Goal: Find contact information: Find contact information

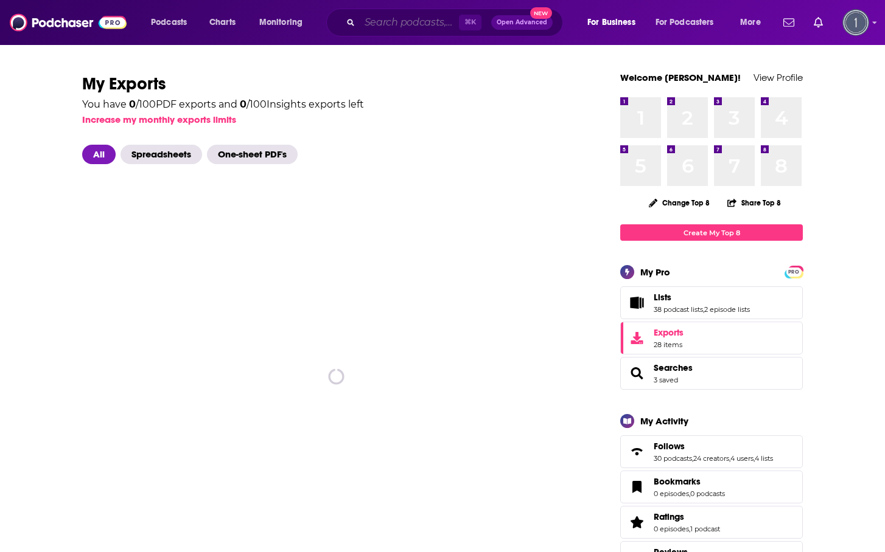
click at [374, 24] on input "Search podcasts, credits, & more..." at bounding box center [409, 22] width 99 height 19
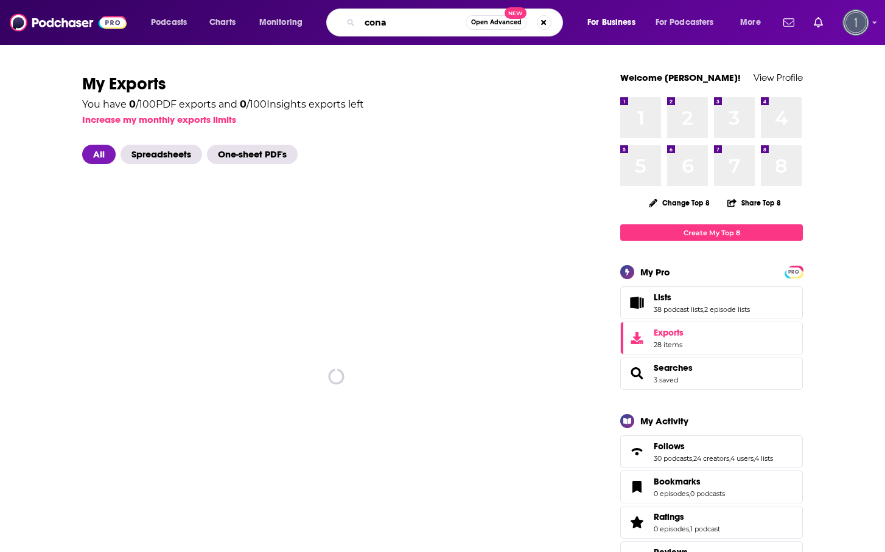
type input "conan"
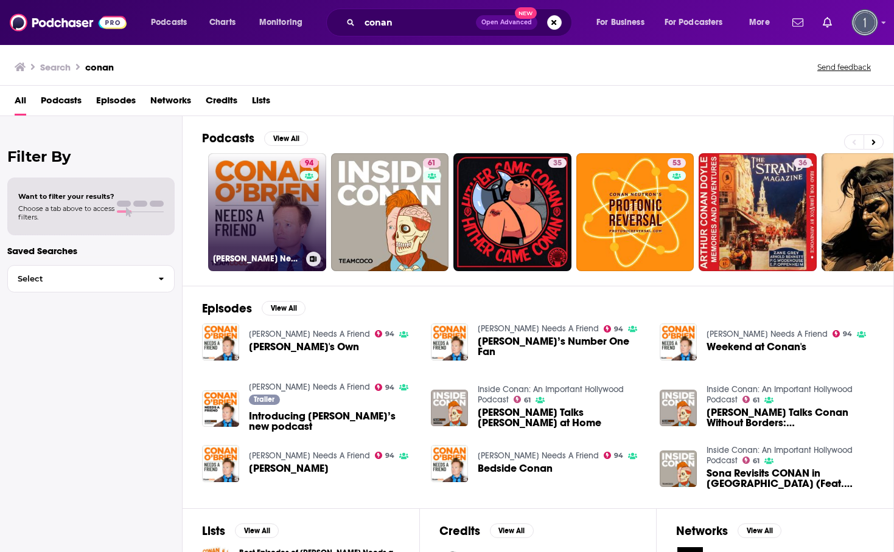
click at [263, 210] on link "94 [PERSON_NAME] Needs A Friend" at bounding box center [267, 212] width 118 height 118
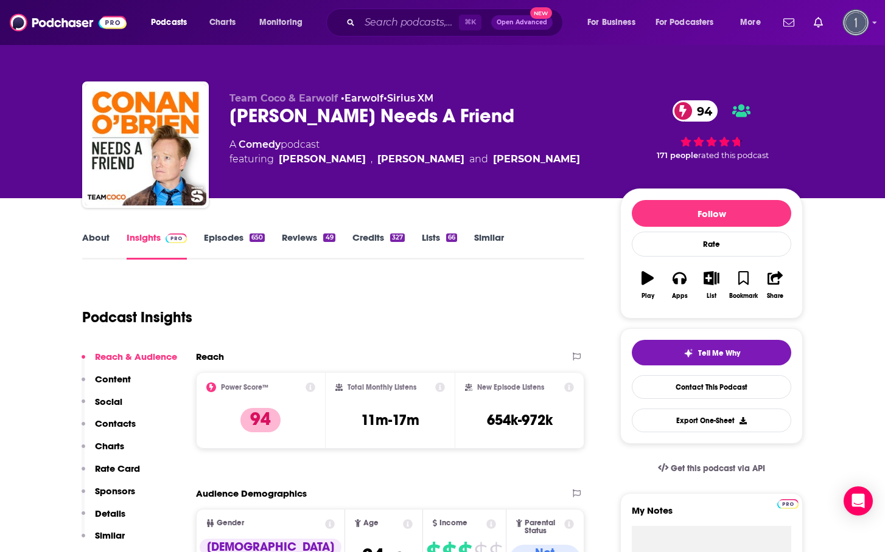
click at [223, 238] on link "Episodes 650" at bounding box center [234, 246] width 61 height 28
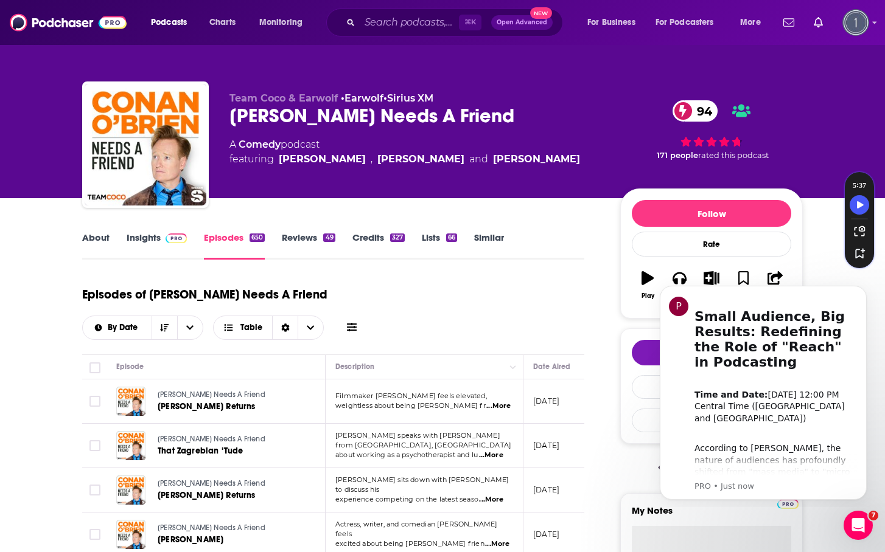
click at [93, 240] on link "About" at bounding box center [95, 246] width 27 height 28
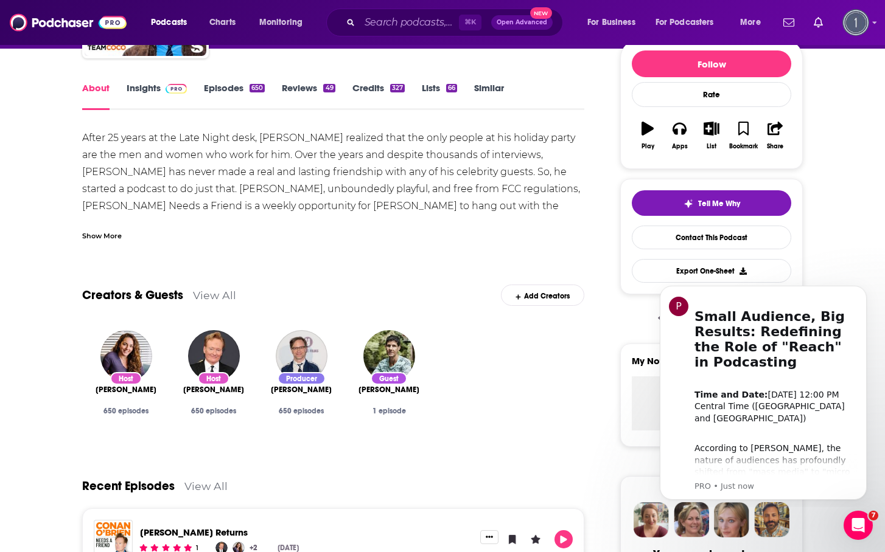
scroll to position [150, 0]
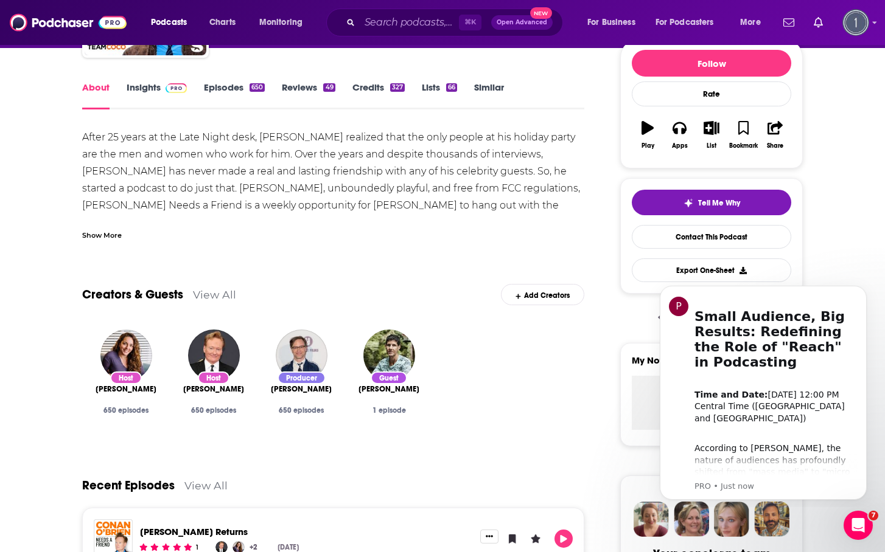
click at [197, 294] on link "View All" at bounding box center [214, 294] width 43 height 13
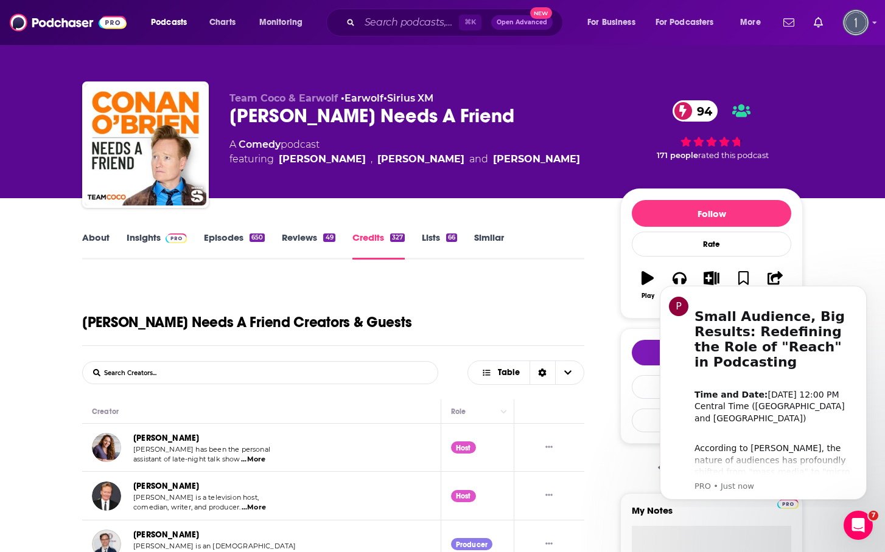
click at [555, 285] on div "[PERSON_NAME] Needs A Friend Creators & Guests" at bounding box center [333, 312] width 502 height 67
click at [863, 289] on icon "Dismiss notification" at bounding box center [862, 289] width 4 height 4
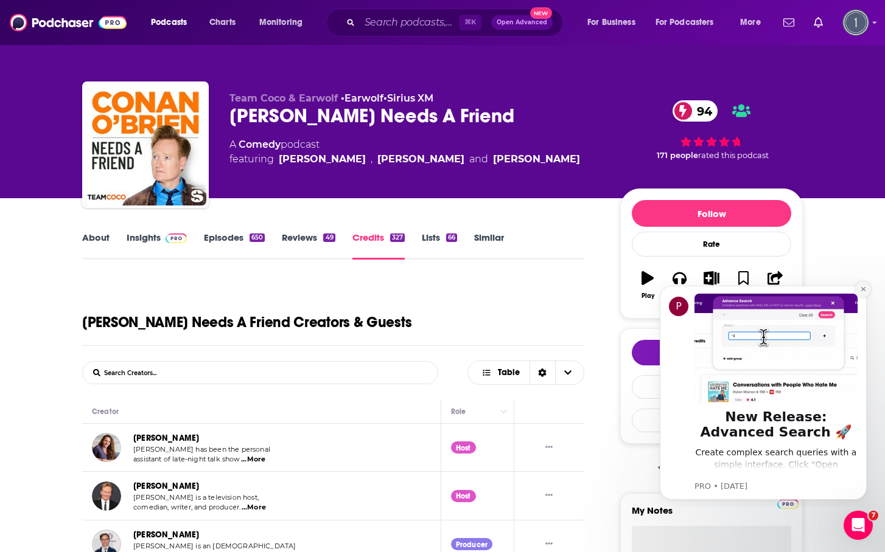
click at [865, 293] on icon "Dismiss notification" at bounding box center [863, 289] width 7 height 7
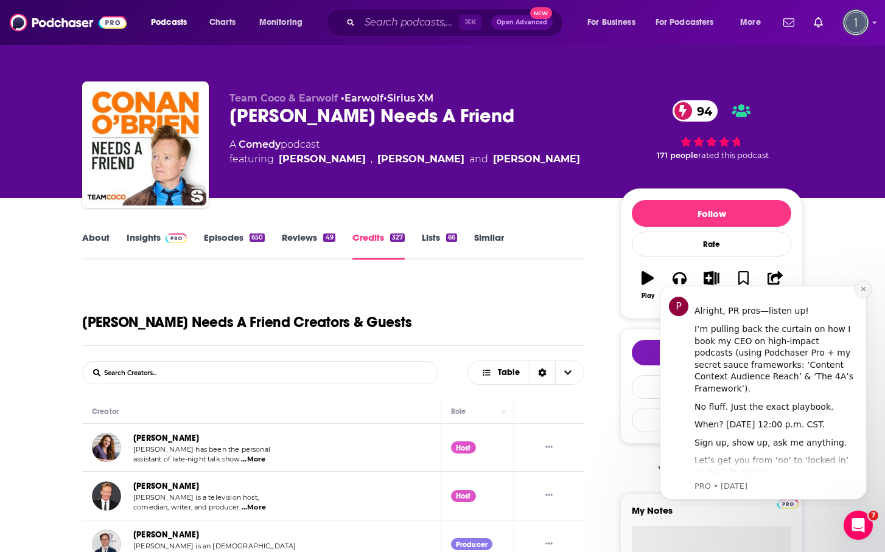
click at [865, 292] on icon "Dismiss notification" at bounding box center [863, 289] width 7 height 7
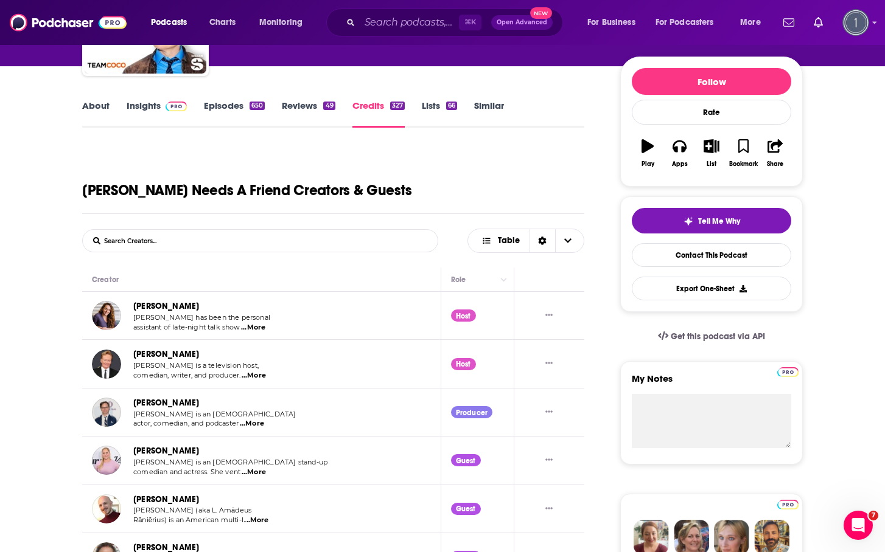
scroll to position [150, 0]
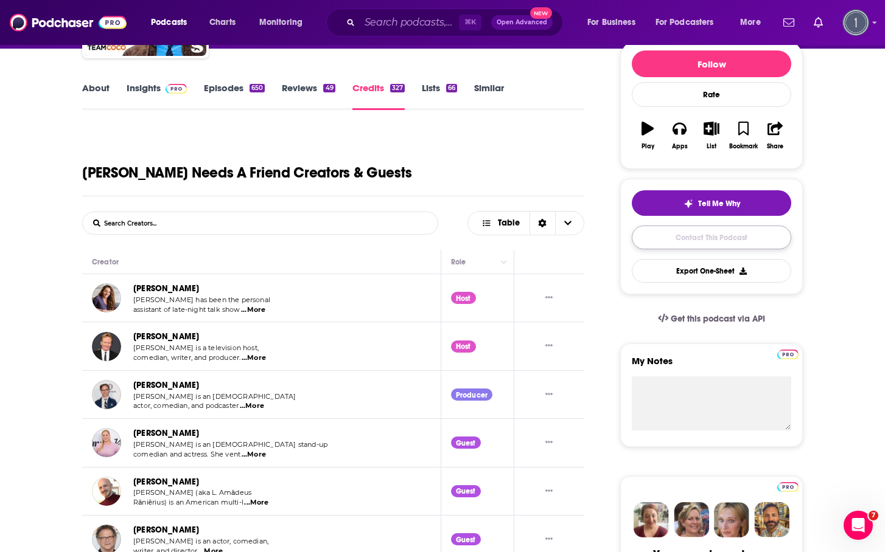
click at [737, 237] on link "Contact This Podcast" at bounding box center [711, 238] width 159 height 24
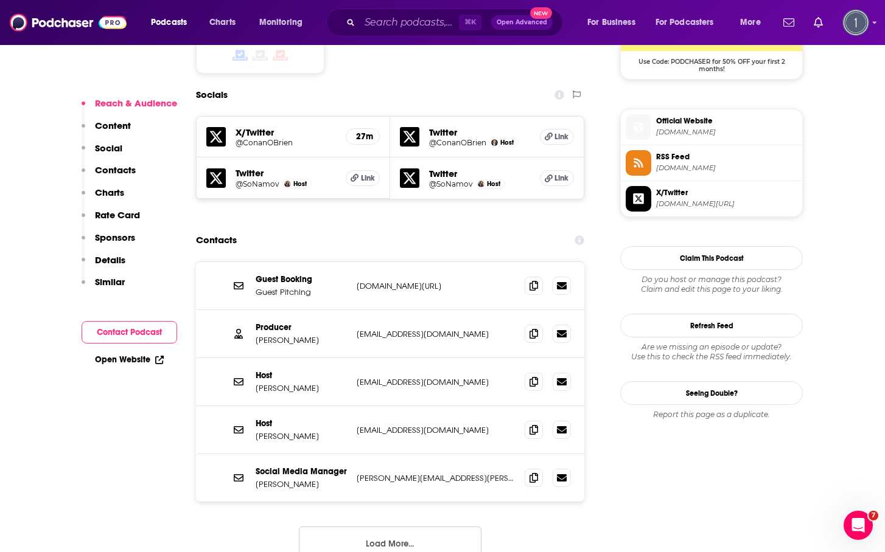
scroll to position [1042, 0]
click at [529, 329] on icon at bounding box center [533, 334] width 9 height 10
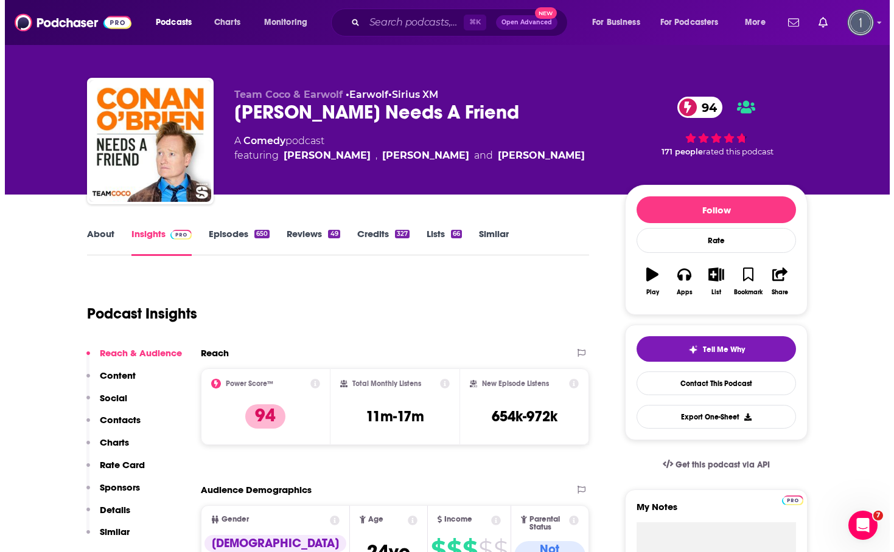
scroll to position [0, 0]
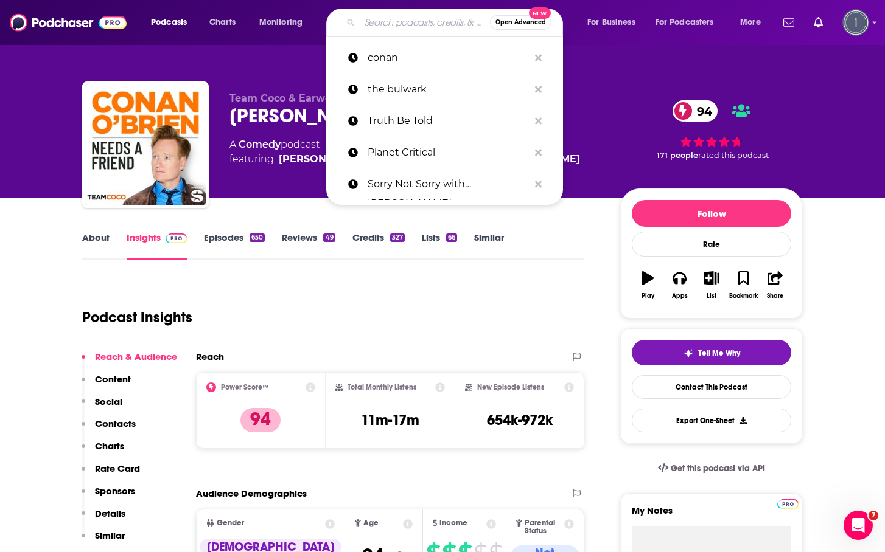
click at [403, 21] on input "Search podcasts, credits, & more..." at bounding box center [425, 22] width 130 height 19
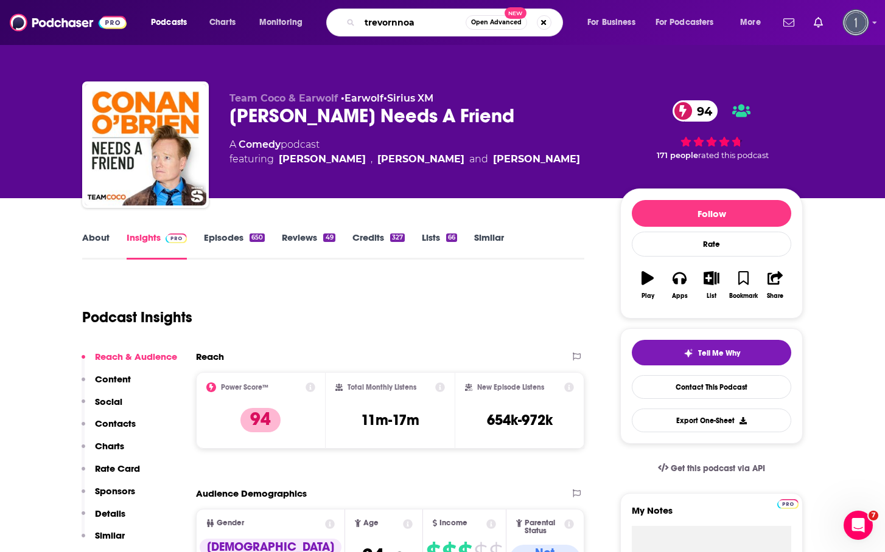
type input "trevornnoah"
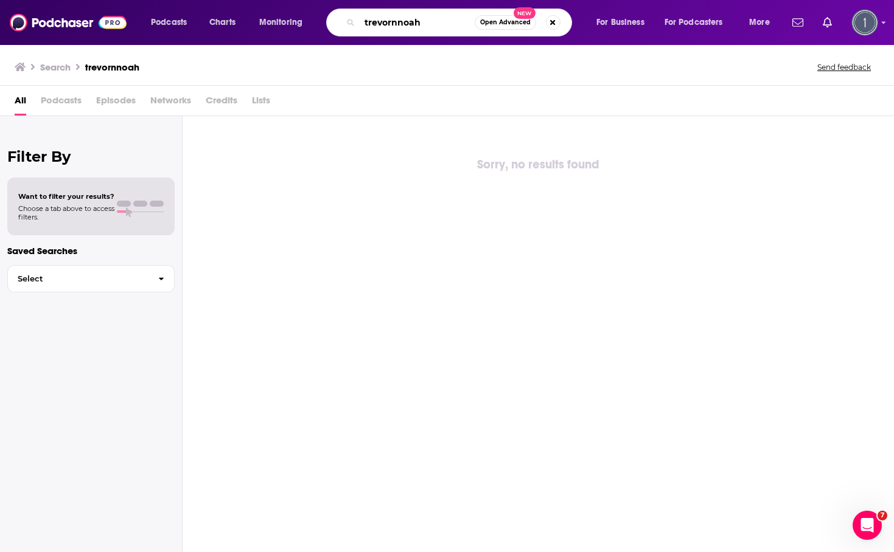
click at [399, 19] on input "trevornnoah" at bounding box center [417, 22] width 115 height 19
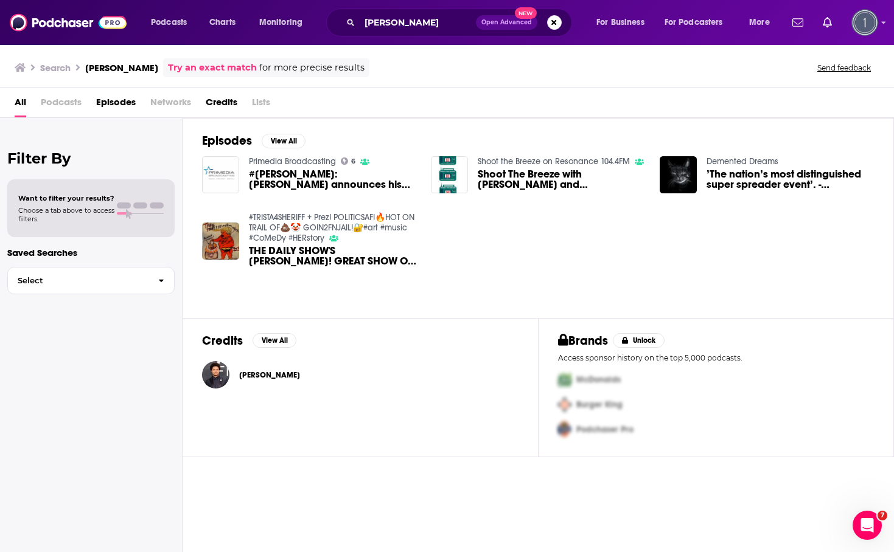
click at [65, 102] on span "Podcasts" at bounding box center [61, 104] width 41 height 25
click at [47, 106] on span "Podcasts" at bounding box center [61, 104] width 41 height 25
click at [437, 17] on input "[PERSON_NAME]" at bounding box center [418, 22] width 116 height 19
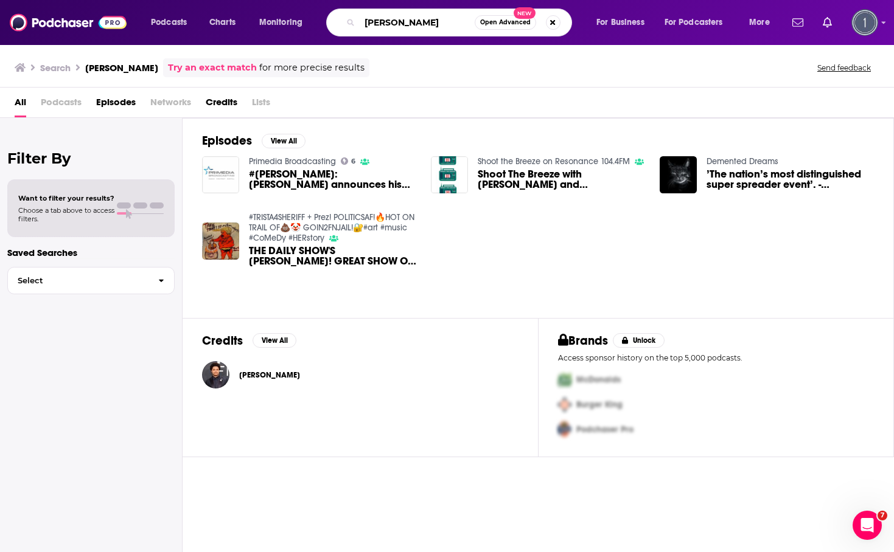
click at [437, 17] on input "[PERSON_NAME]" at bounding box center [417, 22] width 115 height 19
paste input "What Now? with [PERSON_NAME]"
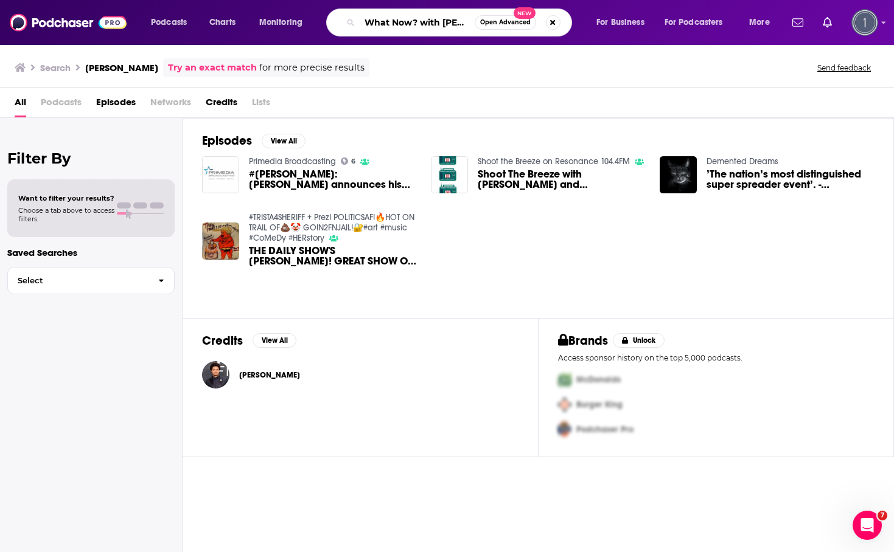
scroll to position [0, 28]
type input "What Now? with [PERSON_NAME]"
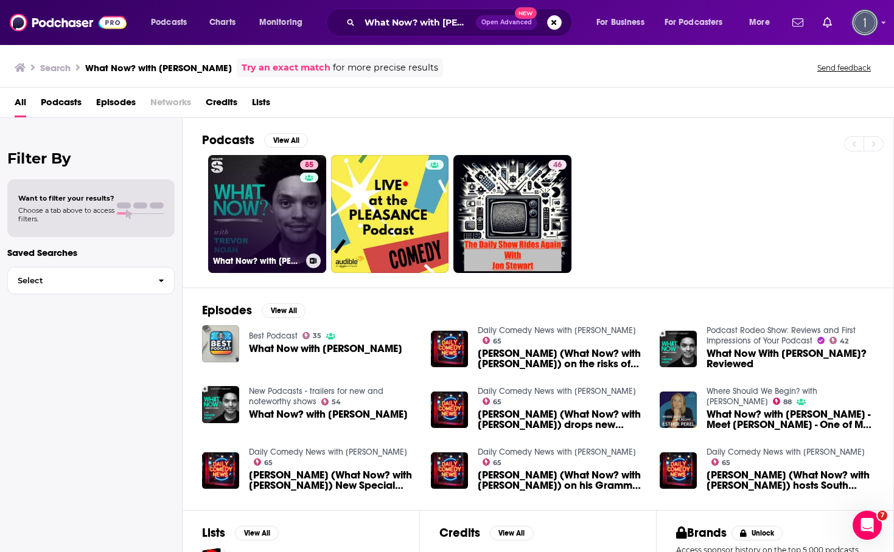
click at [244, 207] on link "85 What Now? with [PERSON_NAME]" at bounding box center [267, 214] width 118 height 118
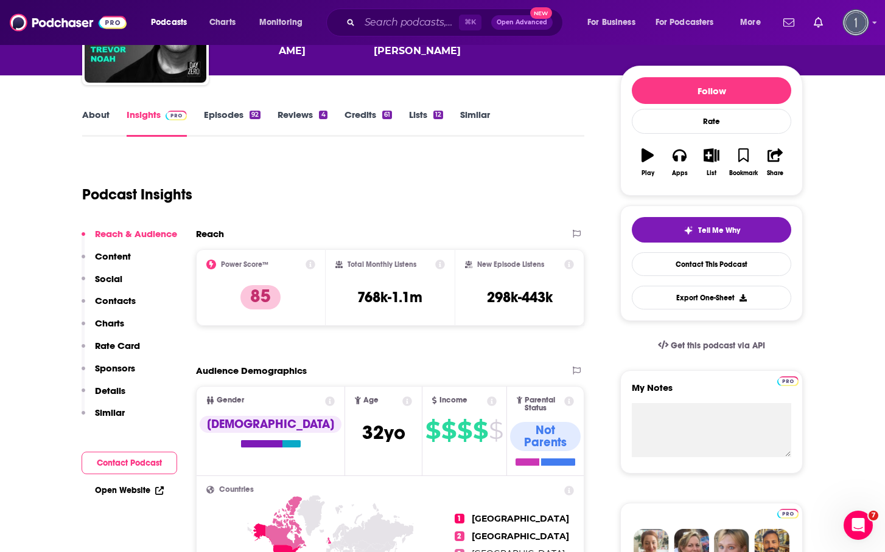
scroll to position [113, 0]
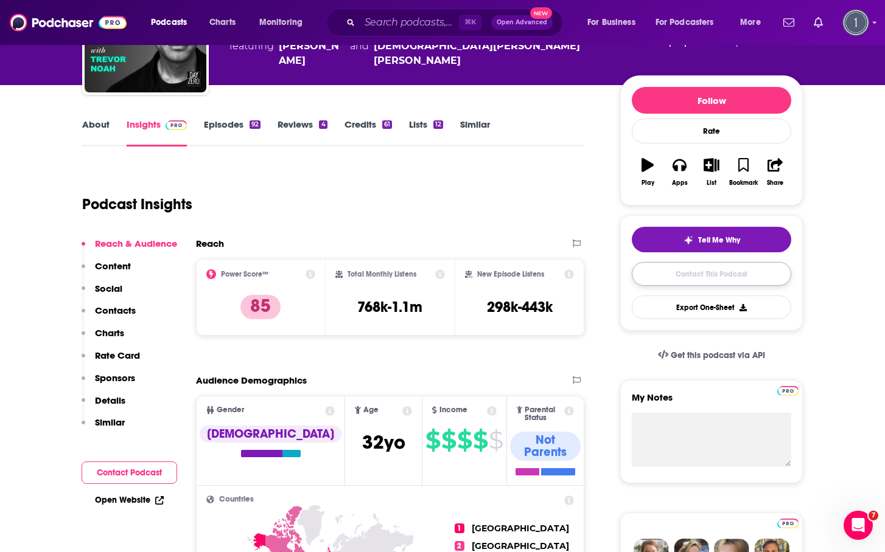
click at [668, 268] on link "Contact This Podcast" at bounding box center [711, 274] width 159 height 24
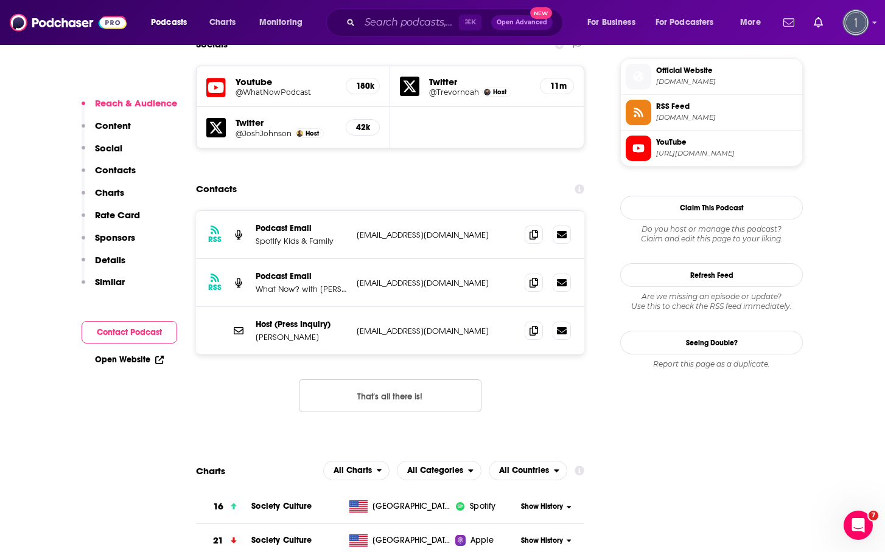
scroll to position [1090, 0]
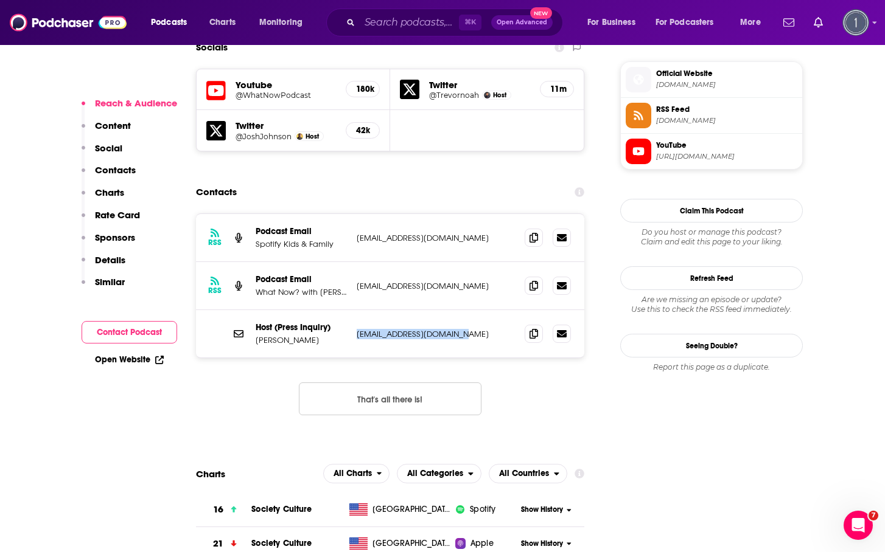
drag, startPoint x: 448, startPoint y: 262, endPoint x: 353, endPoint y: 260, distance: 95.5
click at [353, 310] on div "Host (Press Inquiry) [PERSON_NAME] [PERSON_NAME][EMAIL_ADDRESS][DOMAIN_NAME] [E…" at bounding box center [390, 333] width 388 height 47
copy p "[EMAIL_ADDRESS][DOMAIN_NAME]"
click at [530, 280] on icon at bounding box center [533, 285] width 9 height 10
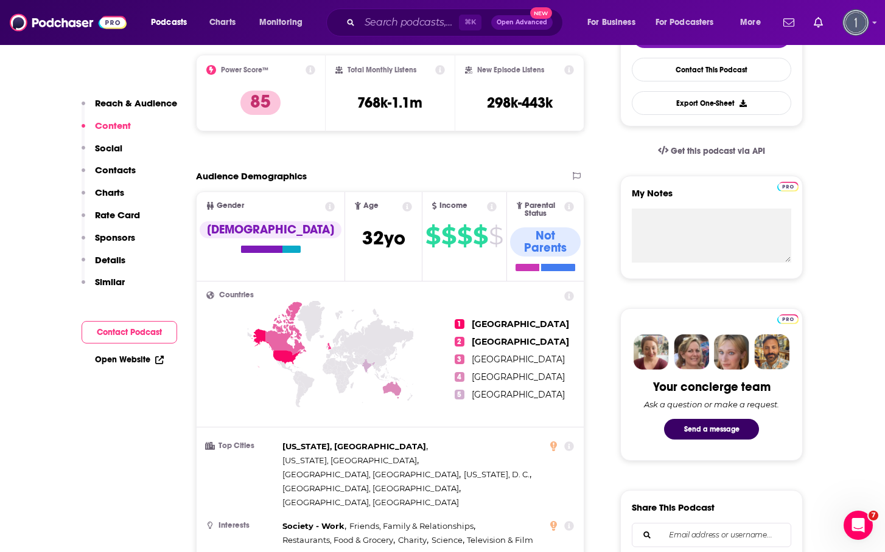
scroll to position [316, 0]
